Goal: Task Accomplishment & Management: Use online tool/utility

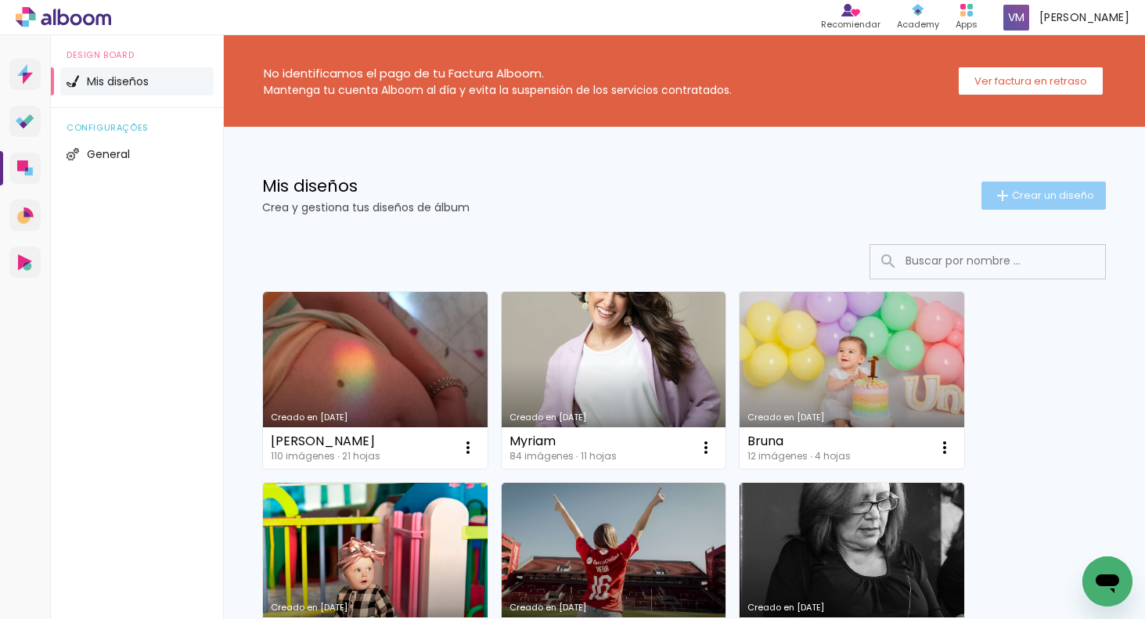
click at [1053, 193] on span "Crear un diseño" at bounding box center [1053, 195] width 82 height 10
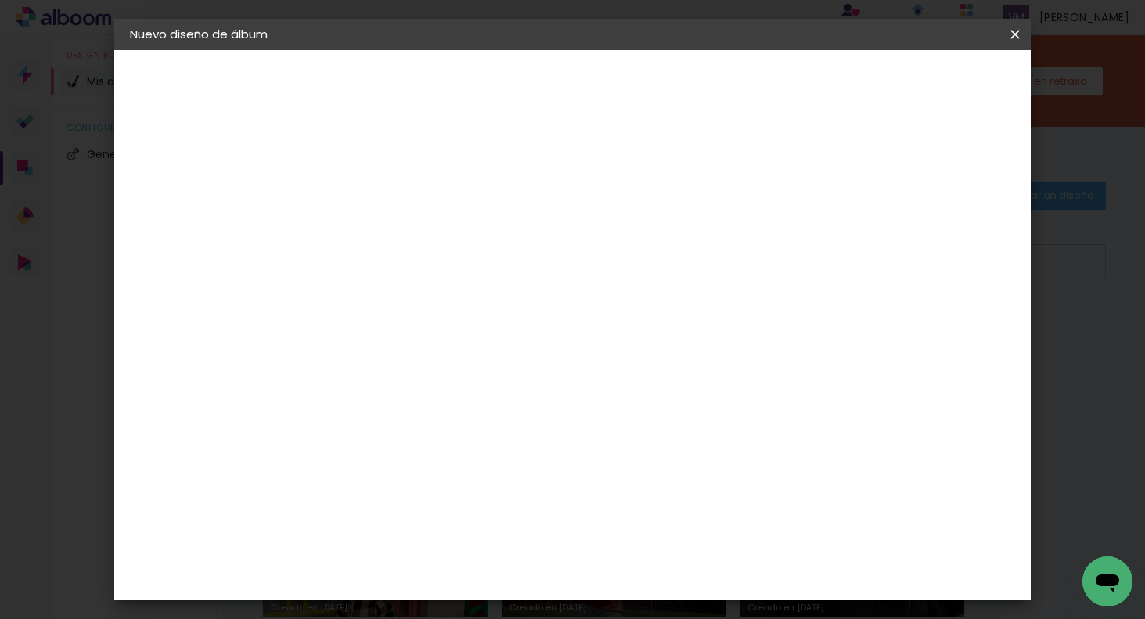
click at [386, 207] on input at bounding box center [386, 210] width 0 height 24
type input "m"
type input "Pupina"
type paper-input "Pupina"
click at [0, 0] on slot "Avanzar" at bounding box center [0, 0] width 0 height 0
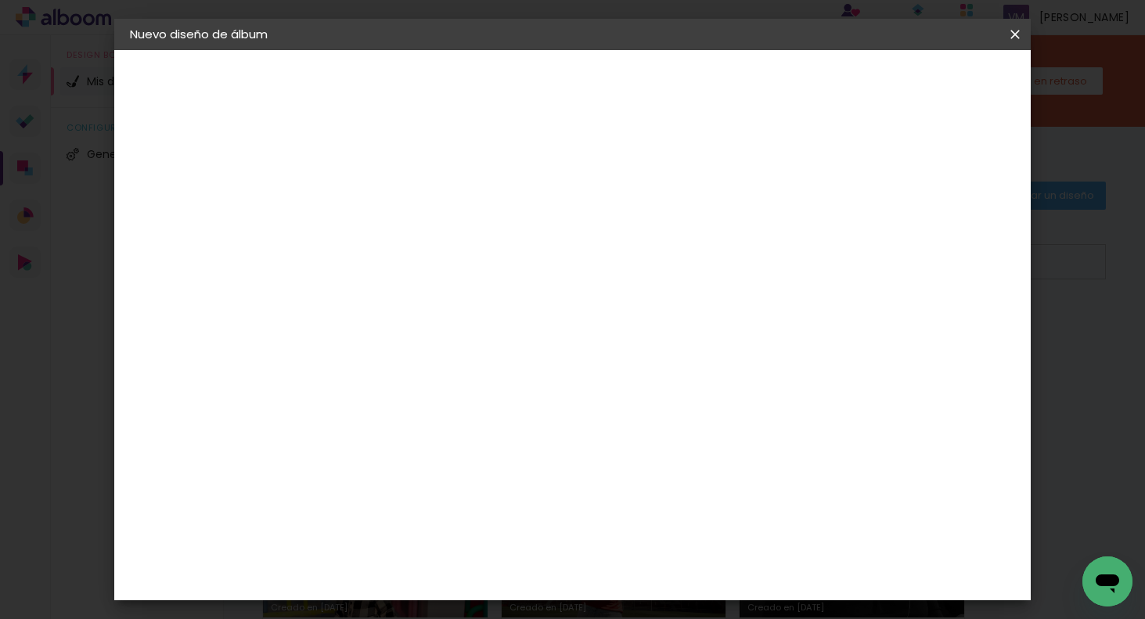
click at [0, 0] on slot "Tamaño libre" at bounding box center [0, 0] width 0 height 0
drag, startPoint x: 975, startPoint y: 81, endPoint x: 945, endPoint y: 88, distance: 31.3
click at [0, 0] on slot "Avanzar" at bounding box center [0, 0] width 0 height 0
drag, startPoint x: 355, startPoint y: 423, endPoint x: 297, endPoint y: 423, distance: 58.7
click at [300, 50] on quentale-album-spec "Empezar diseño Empezar diseño" at bounding box center [572, 50] width 916 height 0
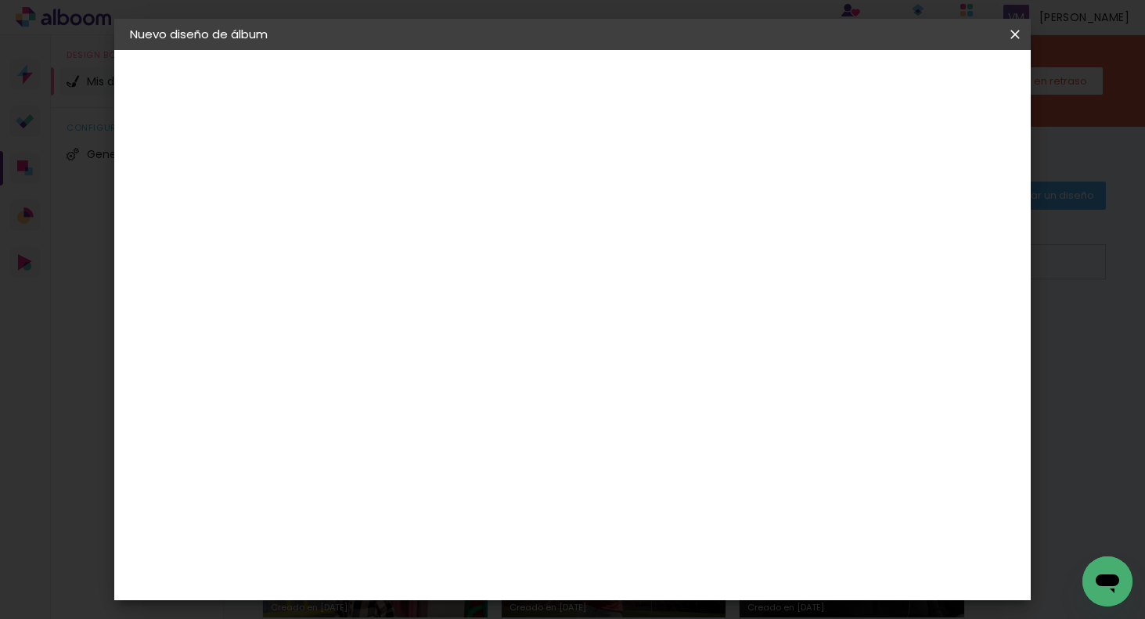
type input "3"
type input "15"
type paper-input "15"
click at [677, 473] on input "60" at bounding box center [664, 476] width 41 height 23
type input "30"
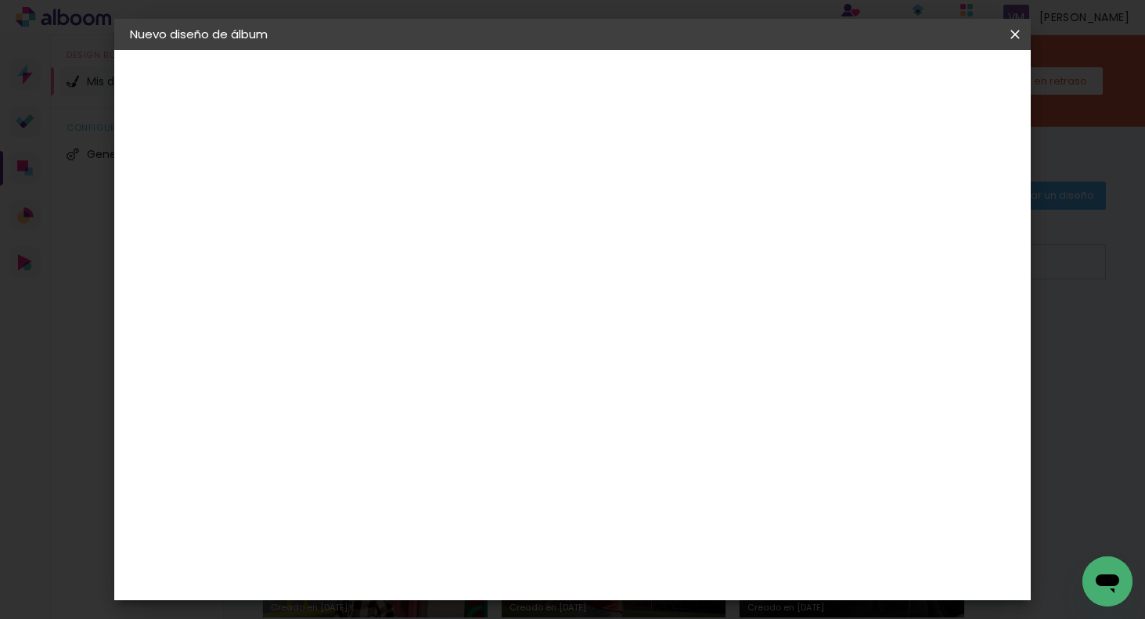
type paper-input "30"
click at [928, 84] on span "Empezar diseño" at bounding box center [884, 82] width 87 height 11
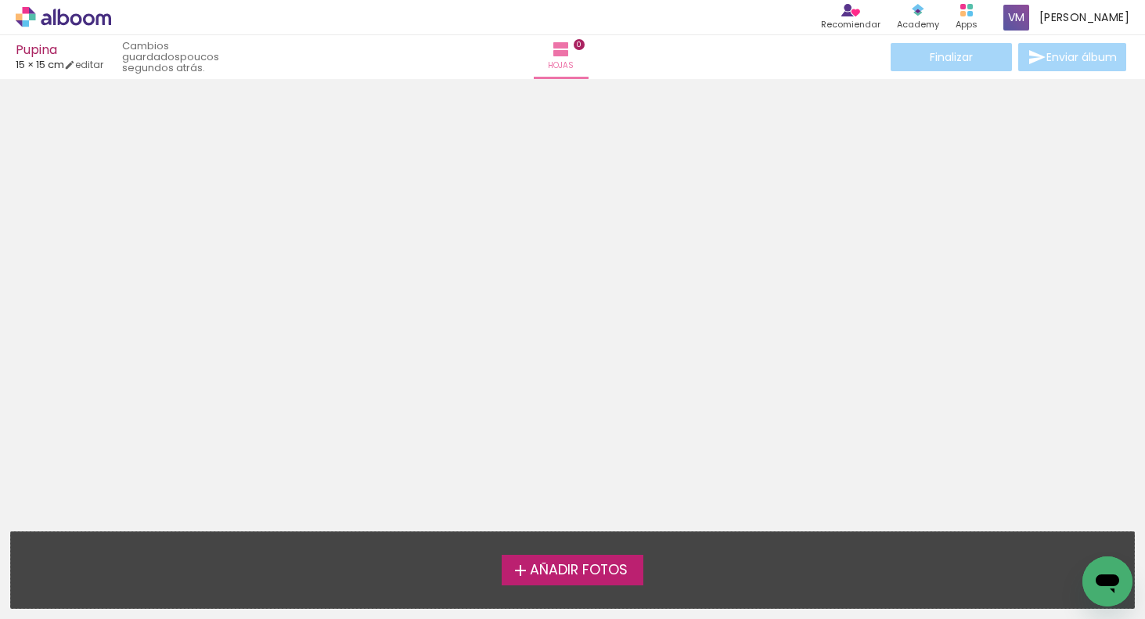
click at [600, 567] on span "Añadir Fotos" at bounding box center [579, 570] width 98 height 14
click at [0, 0] on input "file" at bounding box center [0, 0] width 0 height 0
